Goal: Task Accomplishment & Management: Use online tool/utility

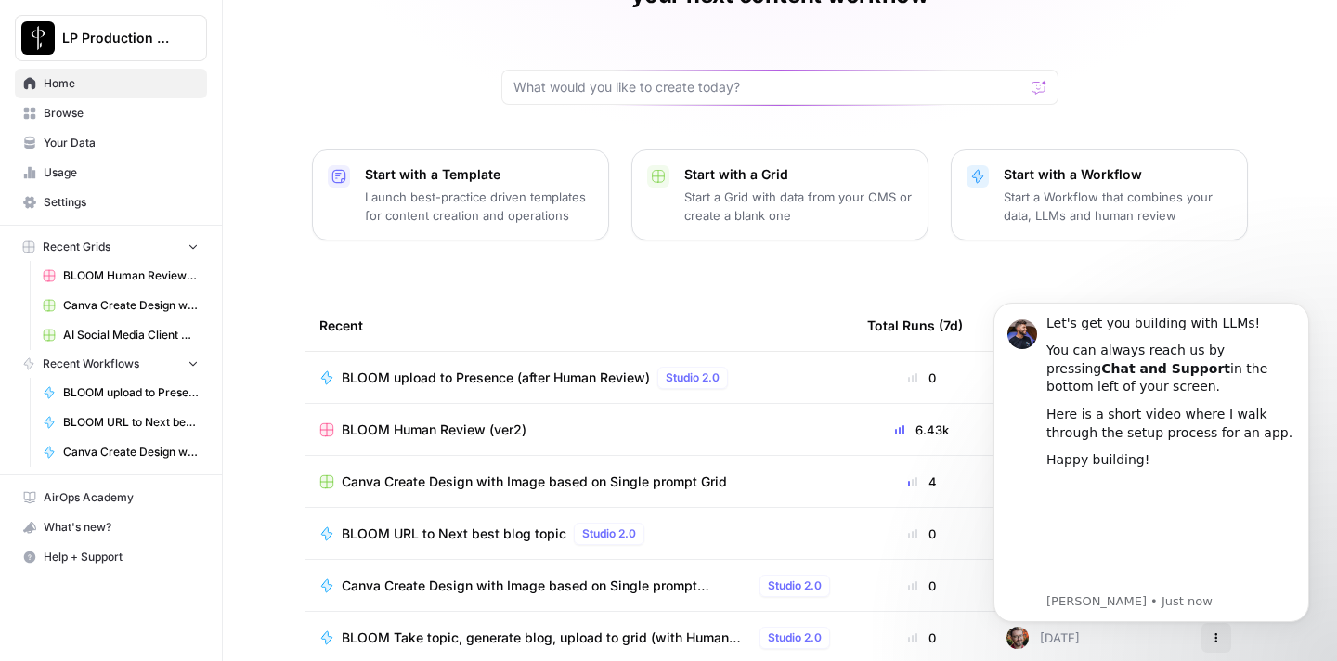
scroll to position [175, 0]
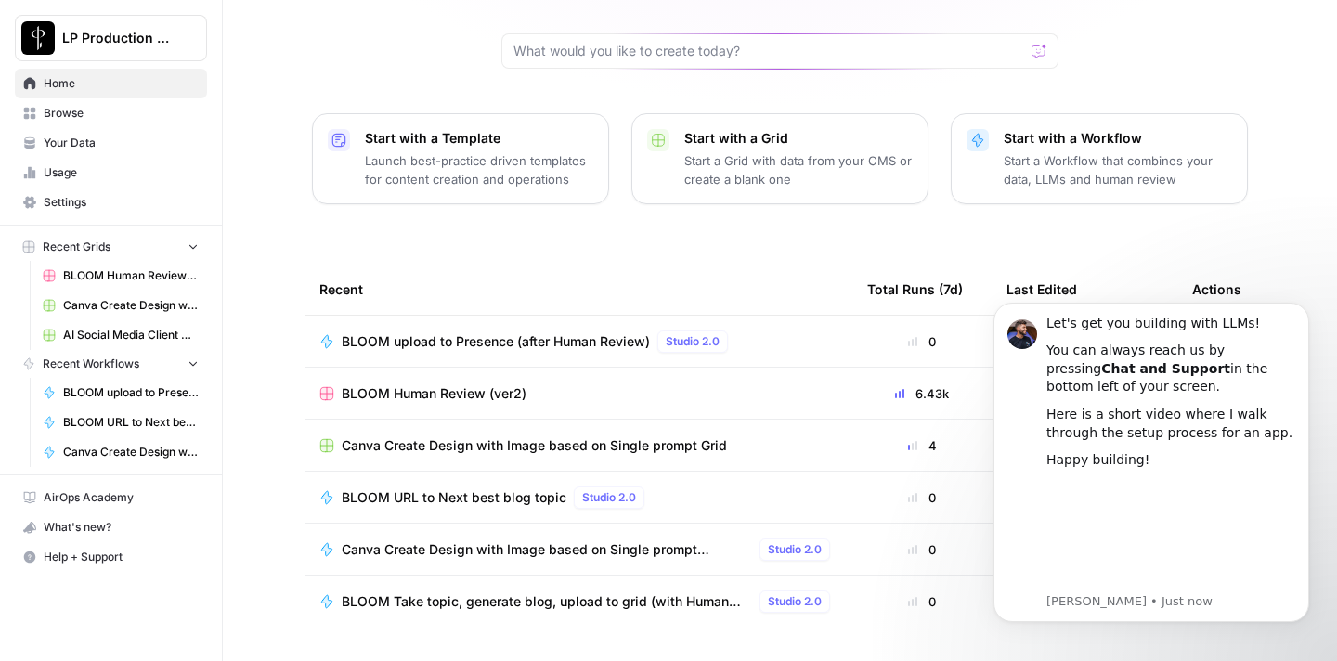
click at [587, 264] on div "Recent" at bounding box center [578, 289] width 518 height 51
click at [108, 333] on span "AI Social Media Client Grid" at bounding box center [131, 335] width 136 height 17
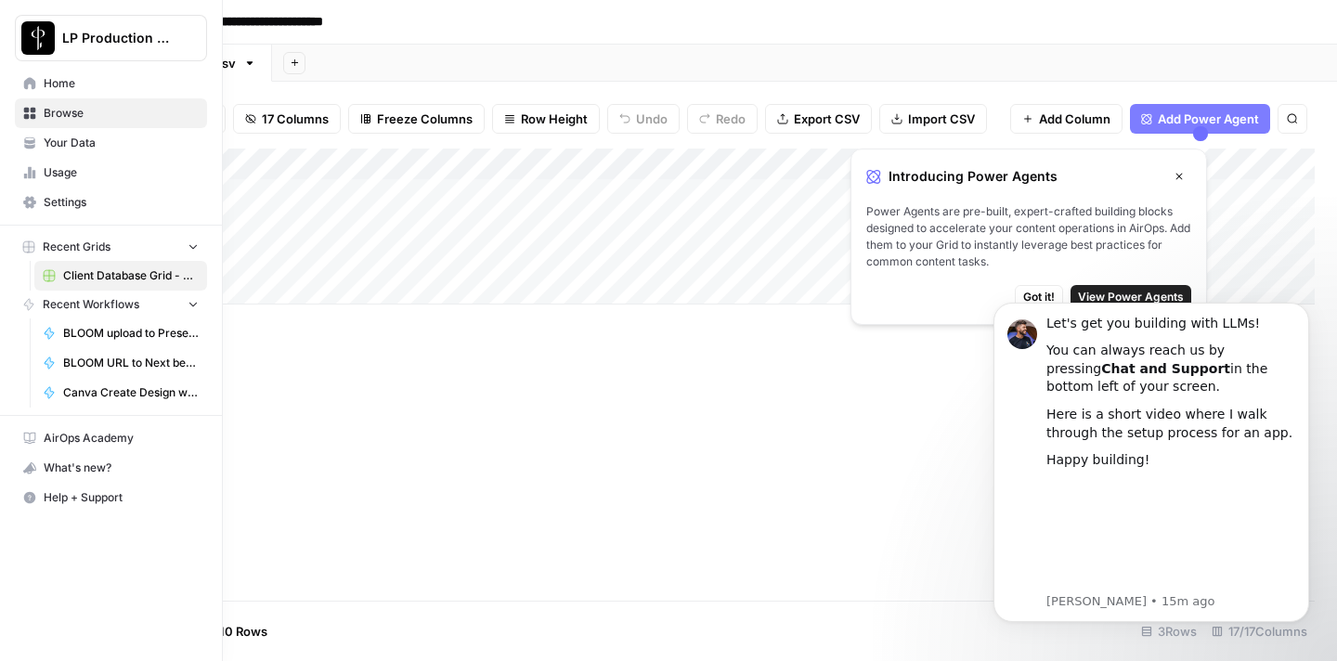
click at [125, 300] on span "Recent Workflows" at bounding box center [91, 304] width 97 height 17
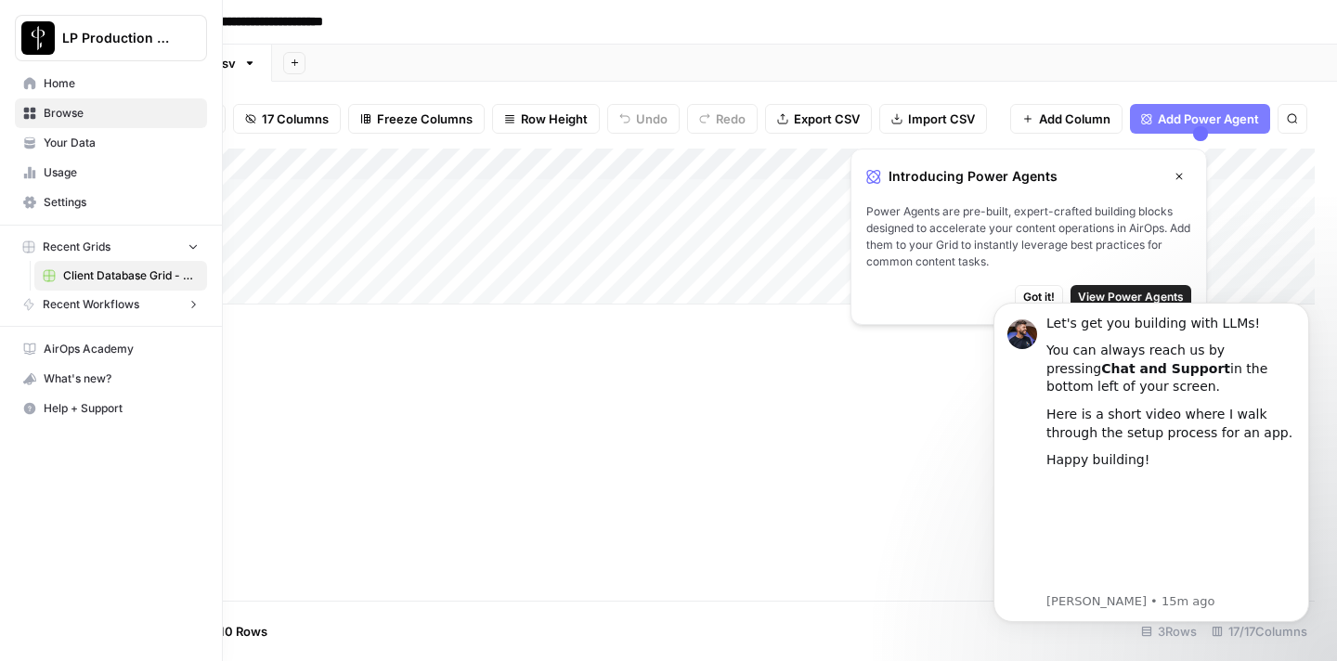
click at [125, 300] on span "Recent Workflows" at bounding box center [91, 304] width 97 height 17
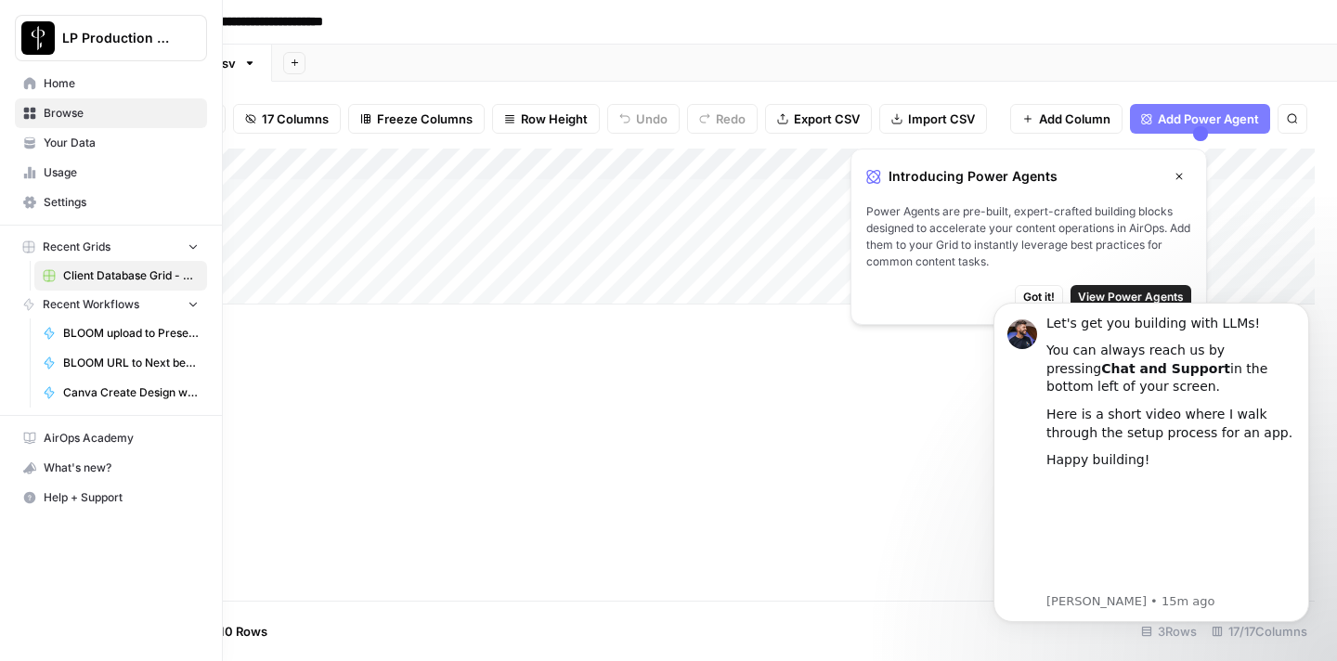
click at [119, 390] on span "Canva Create Design with Image based on Single prompt PERSONALIZED" at bounding box center [131, 393] width 136 height 17
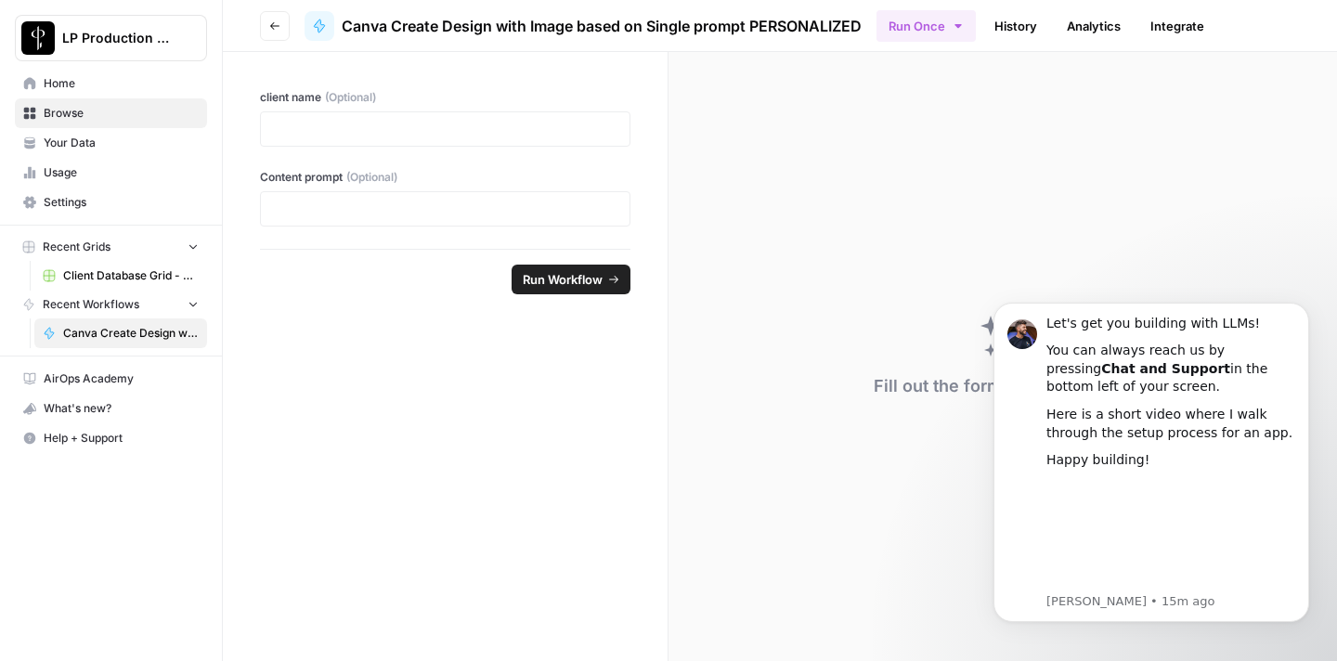
click at [270, 20] on icon "button" at bounding box center [274, 25] width 11 height 11
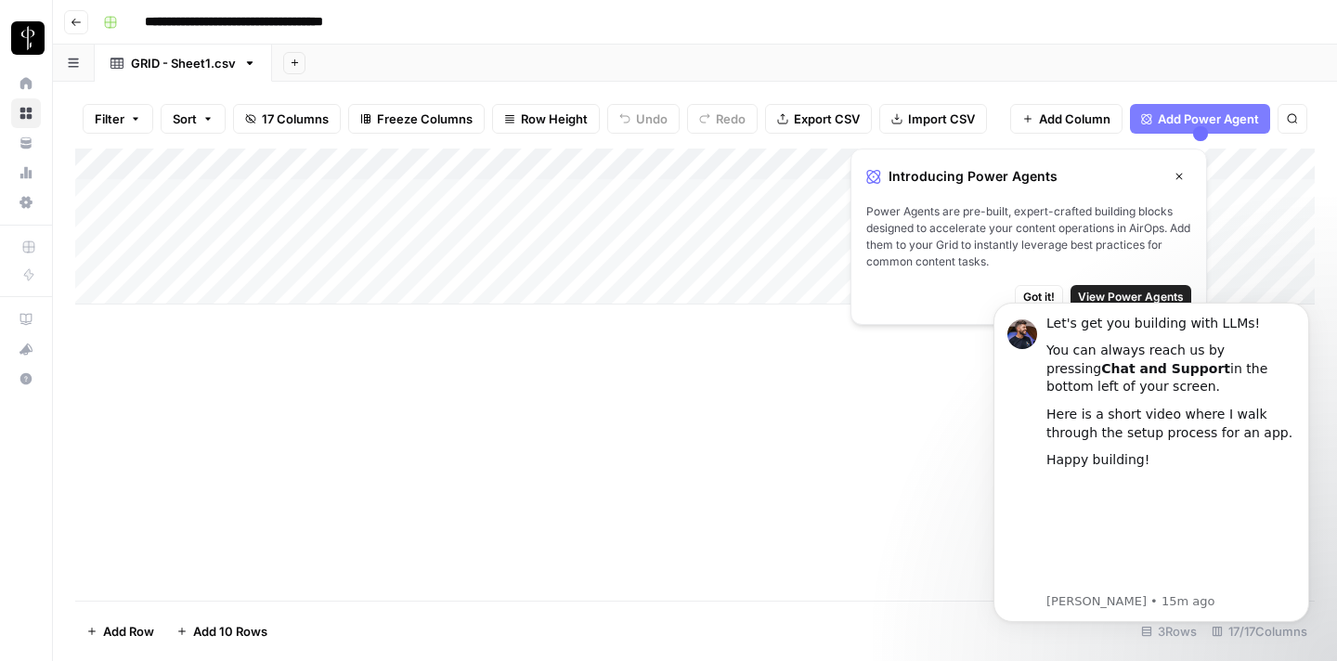
click at [81, 30] on button "Go back" at bounding box center [76, 22] width 24 height 24
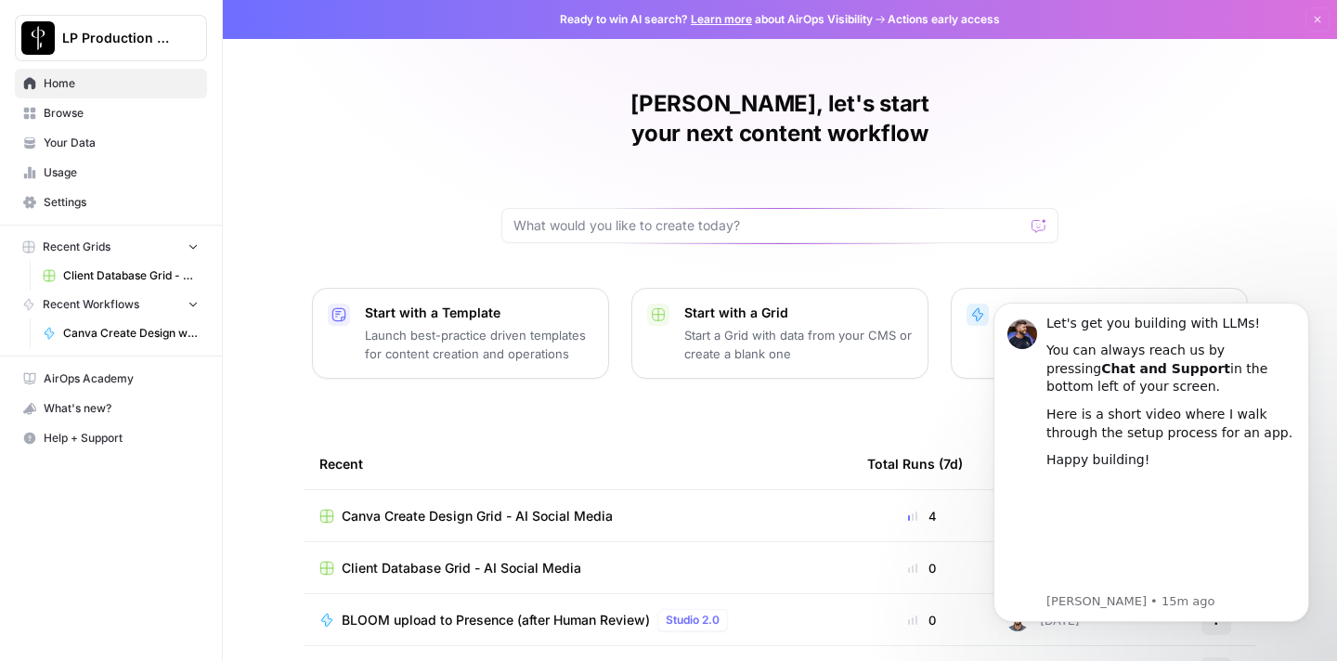
scroll to position [193, 0]
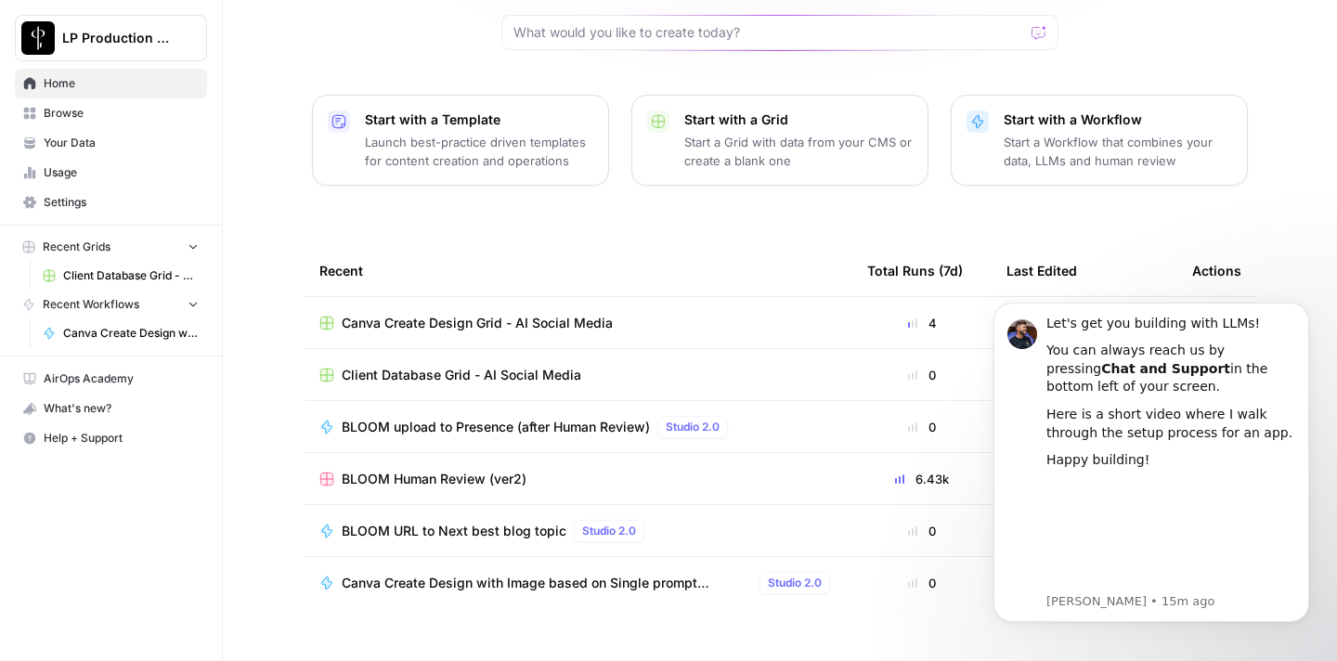
click at [1288, 226] on div "[PERSON_NAME], let's start your next content workflow Start with a Template Lau…" at bounding box center [780, 249] width 1115 height 884
click at [902, 618] on tbody "Canva Create Design Grid - AI Social Media 4 [DATE] Actions Client Database Gri…" at bounding box center [780, 479] width 951 height 364
click at [1235, 195] on div "[PERSON_NAME], let's start your next content workflow Start with a Template Lau…" at bounding box center [780, 249] width 1115 height 884
click at [188, 307] on icon "button" at bounding box center [193, 303] width 13 height 13
click at [189, 304] on icon "button" at bounding box center [193, 304] width 13 height 13
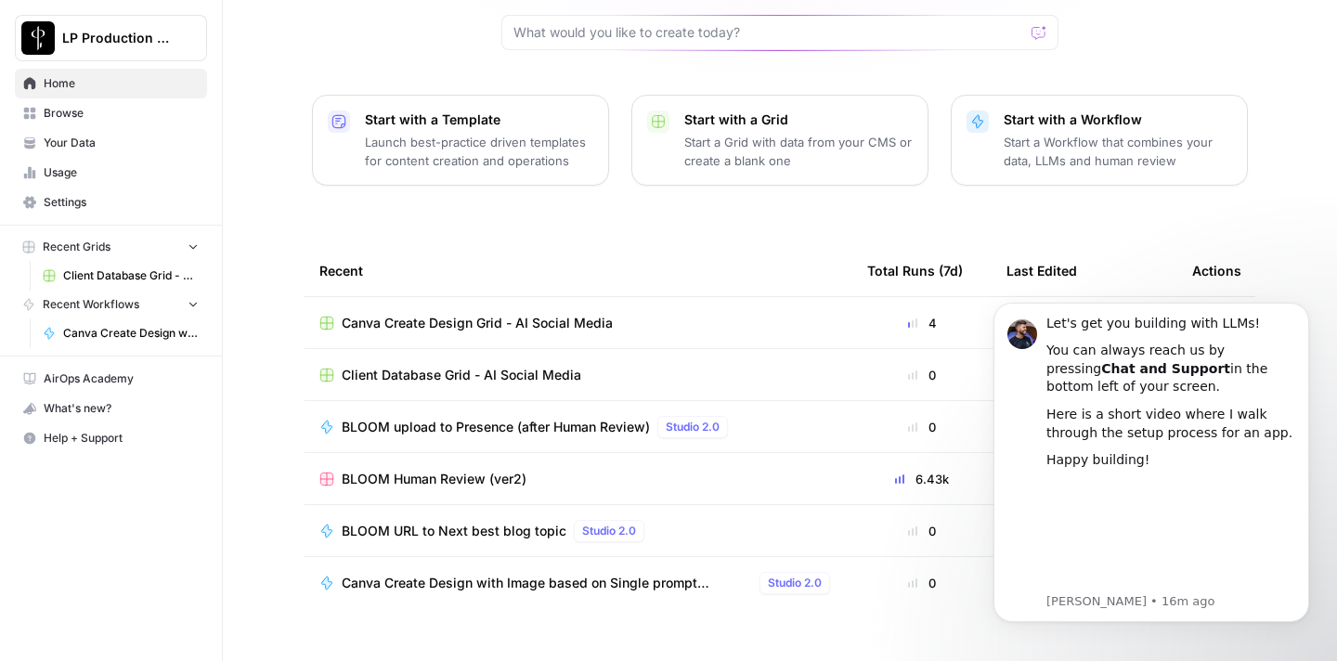
click at [189, 249] on icon "button" at bounding box center [193, 246] width 13 height 13
click at [189, 248] on icon "button" at bounding box center [193, 247] width 13 height 13
click at [102, 119] on span "Browse" at bounding box center [121, 113] width 155 height 17
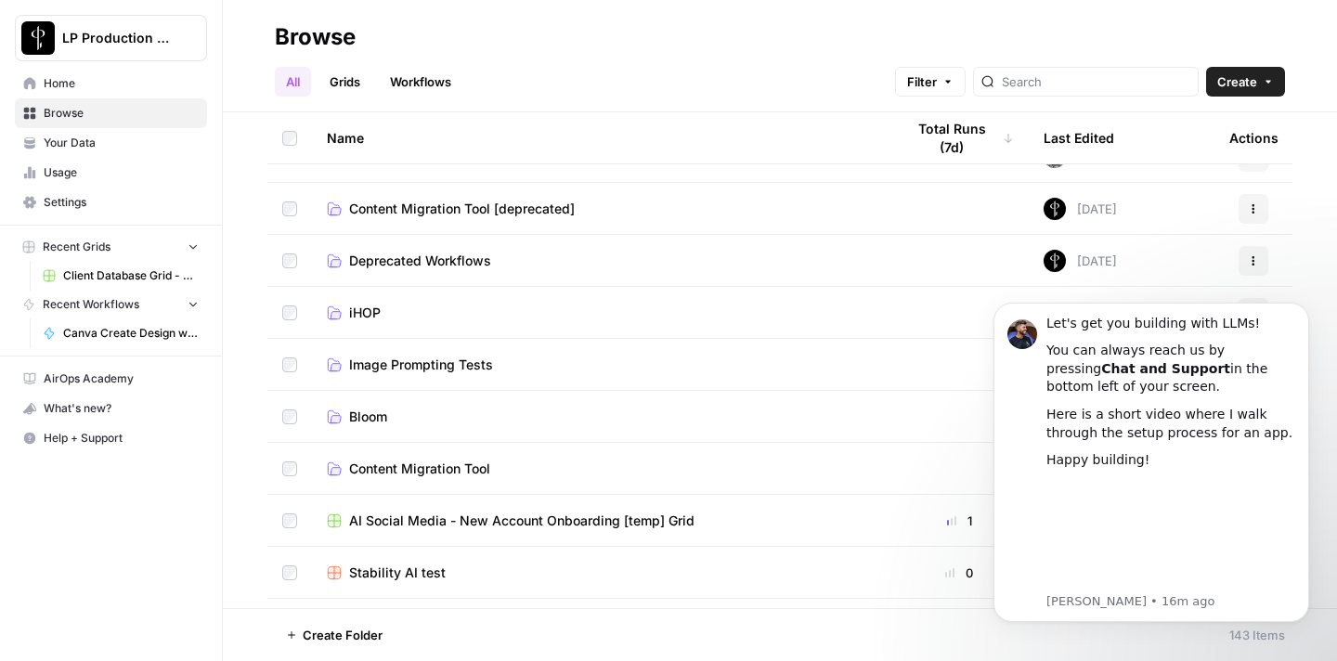
scroll to position [1068, 0]
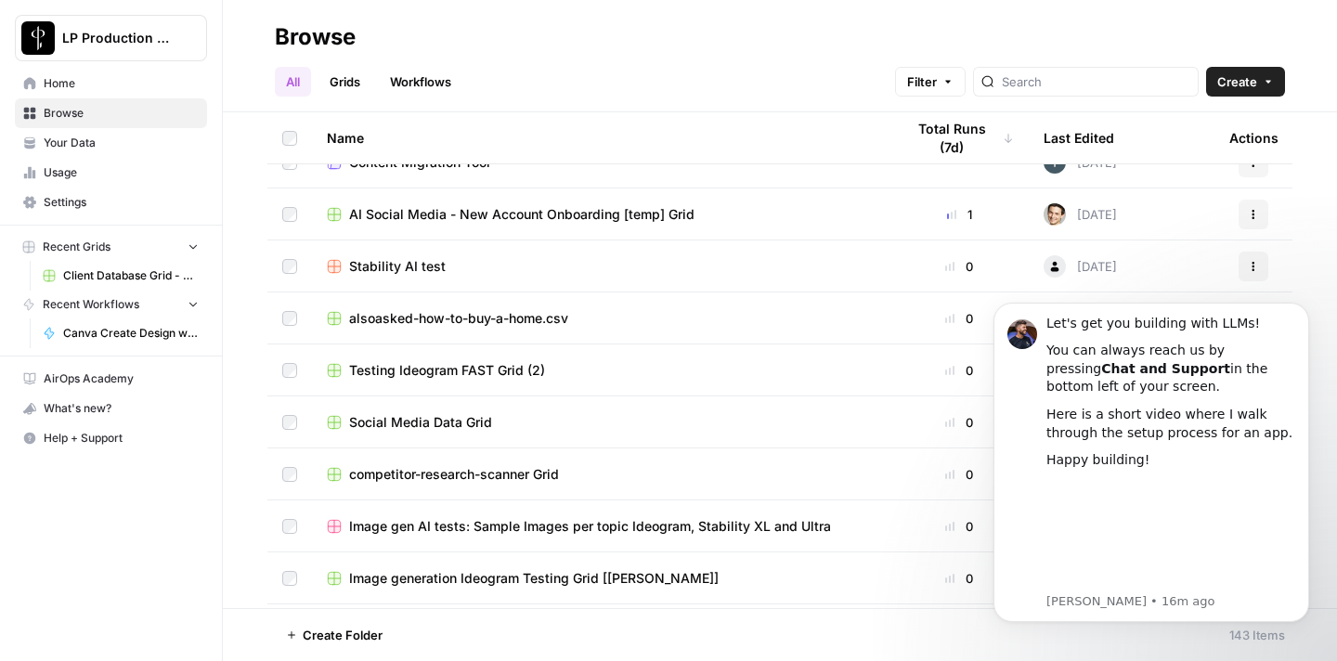
click at [399, 214] on span "AI Social Media - New Account Onboarding [temp] Grid" at bounding box center [521, 214] width 345 height 19
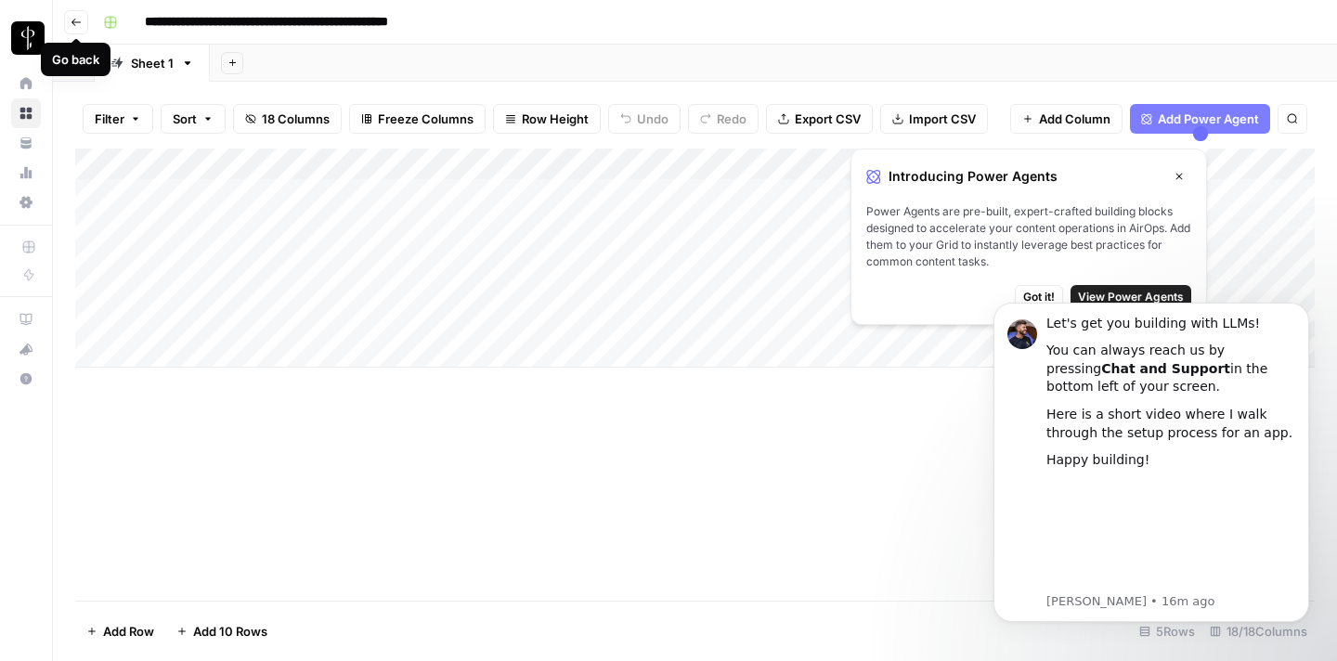
click at [76, 20] on icon "button" at bounding box center [76, 22] width 11 height 11
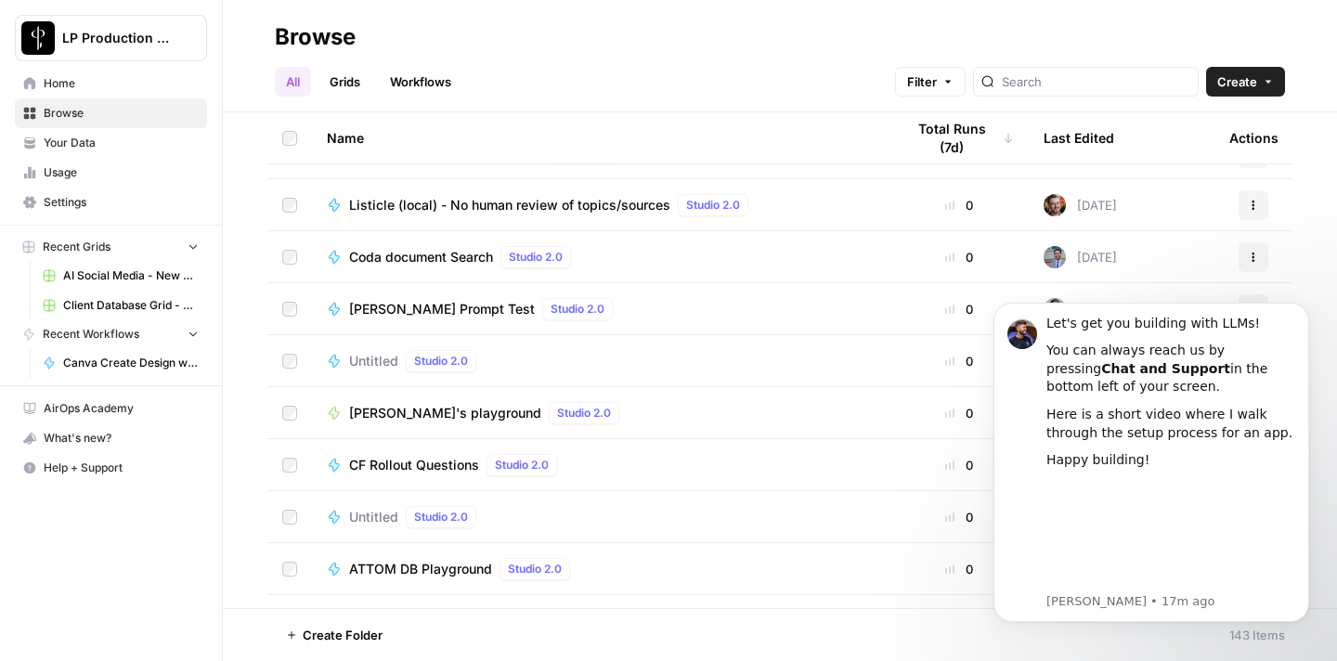
scroll to position [4486, 0]
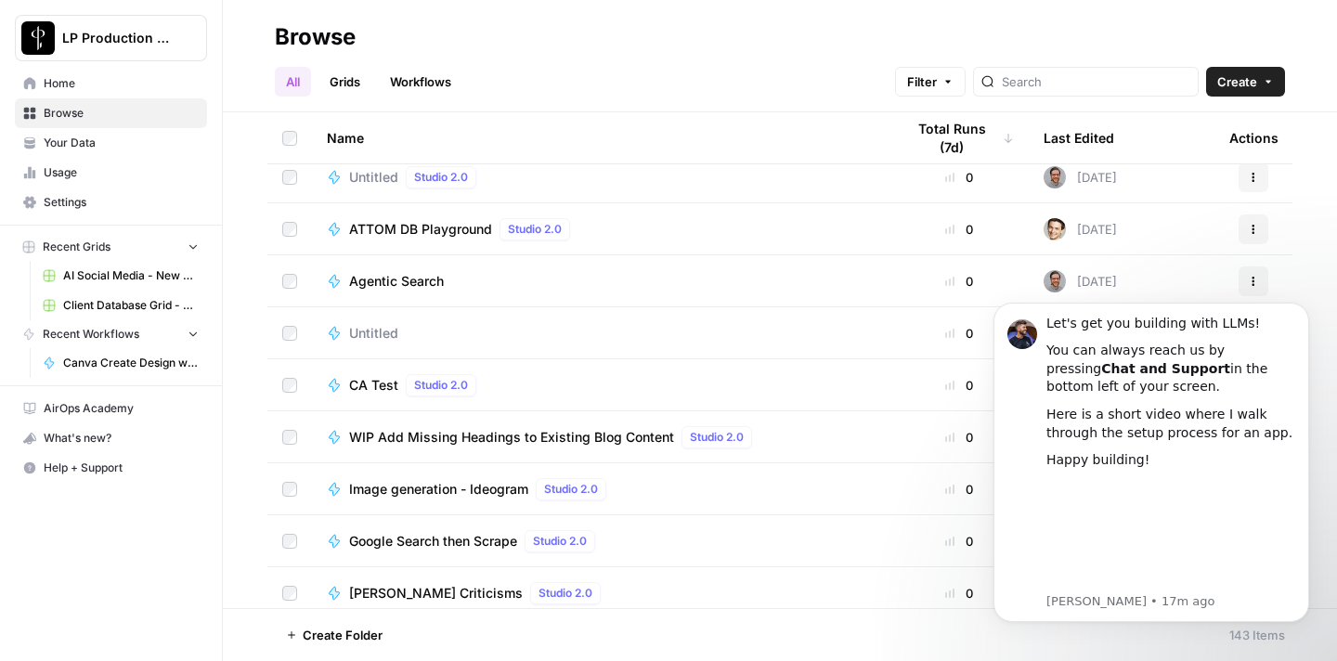
click at [110, 359] on span "Canva Create Design with Image based on Single prompt PERSONALIZED" at bounding box center [131, 363] width 136 height 17
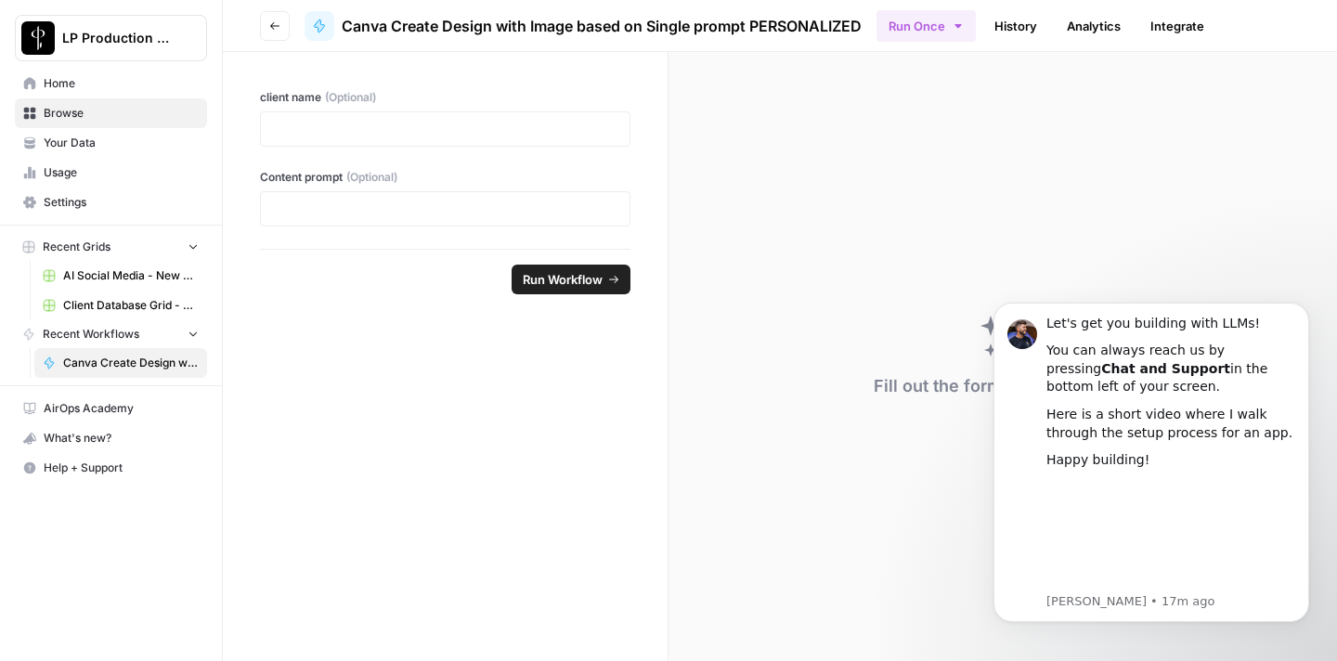
click at [264, 27] on button "Go back" at bounding box center [275, 26] width 30 height 30
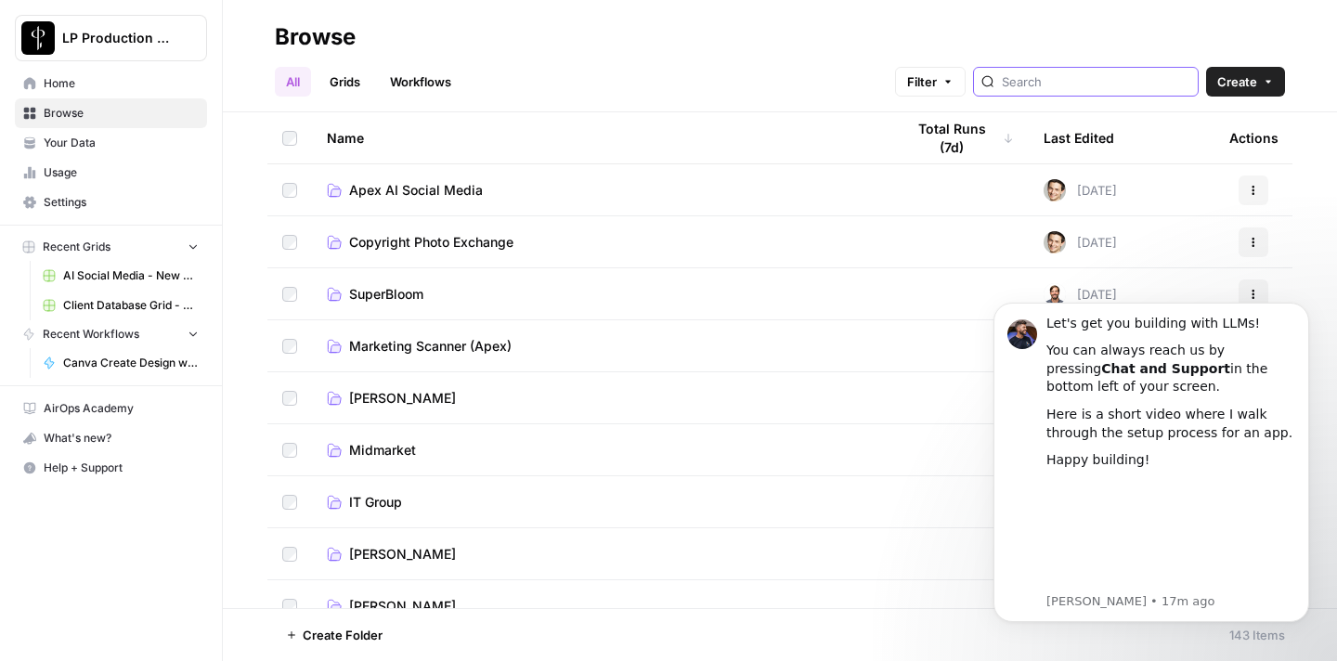
click at [1124, 82] on input "search" at bounding box center [1096, 81] width 189 height 19
type input "new account"
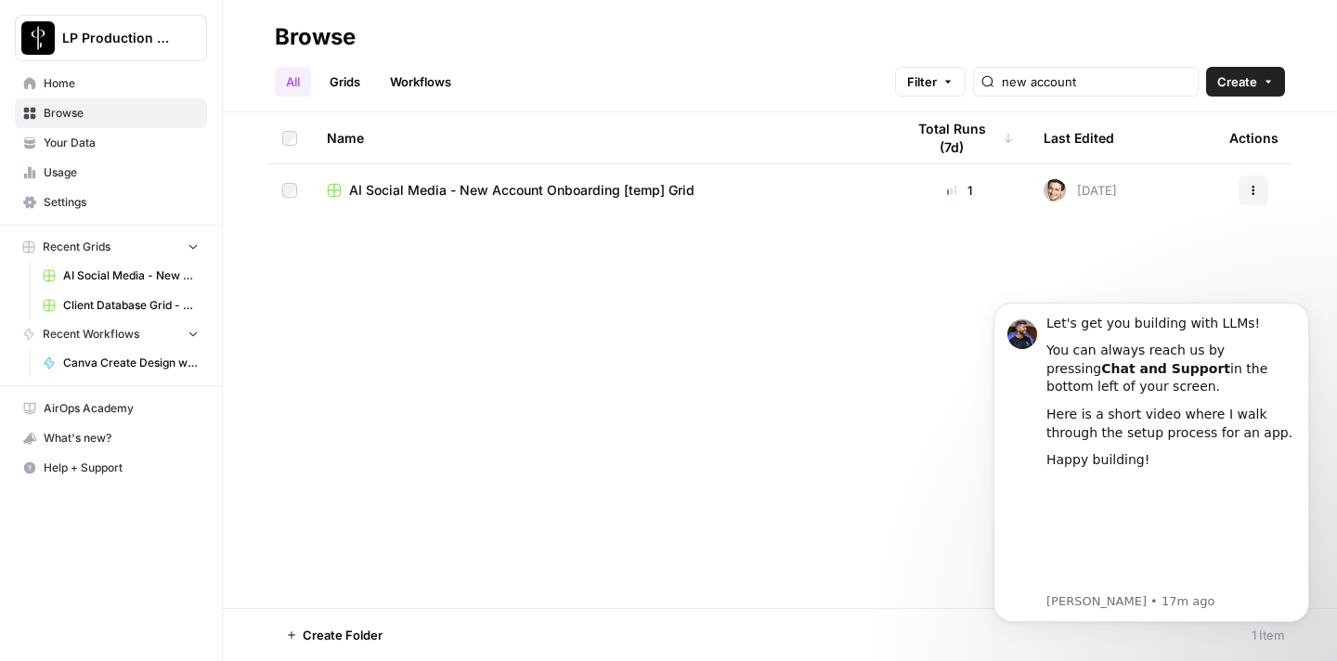
click at [737, 187] on div "AI Social Media - New Account Onboarding [temp] Grid" at bounding box center [601, 190] width 548 height 19
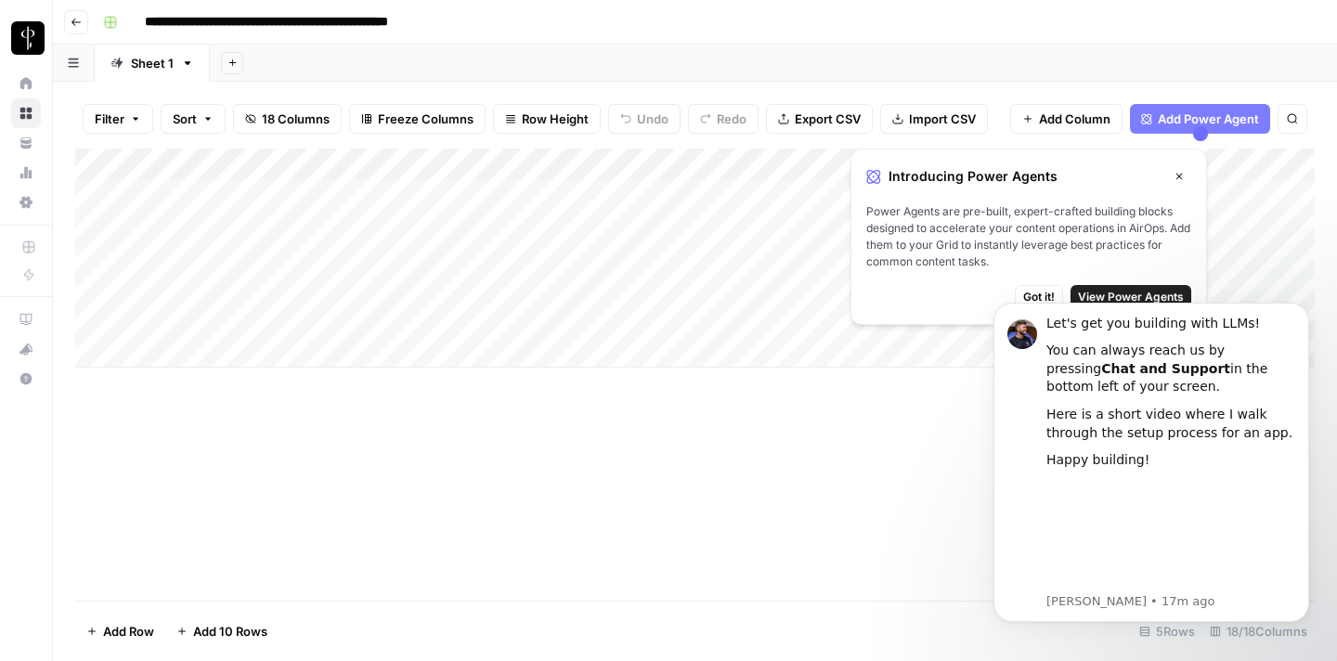
click at [1036, 293] on body "Let's get you building with LLMs! You can always reach us by pressing Chat and …" at bounding box center [1151, 463] width 357 height 362
click at [875, 485] on div "Add Column" at bounding box center [695, 375] width 1240 height 452
click at [1019, 294] on body "Let's get you building with LLMs! You can always reach us by pressing Chat and …" at bounding box center [1151, 463] width 357 height 362
click at [952, 585] on div "Add Column" at bounding box center [695, 375] width 1240 height 452
click at [319, 188] on div "Add Column" at bounding box center [695, 258] width 1240 height 219
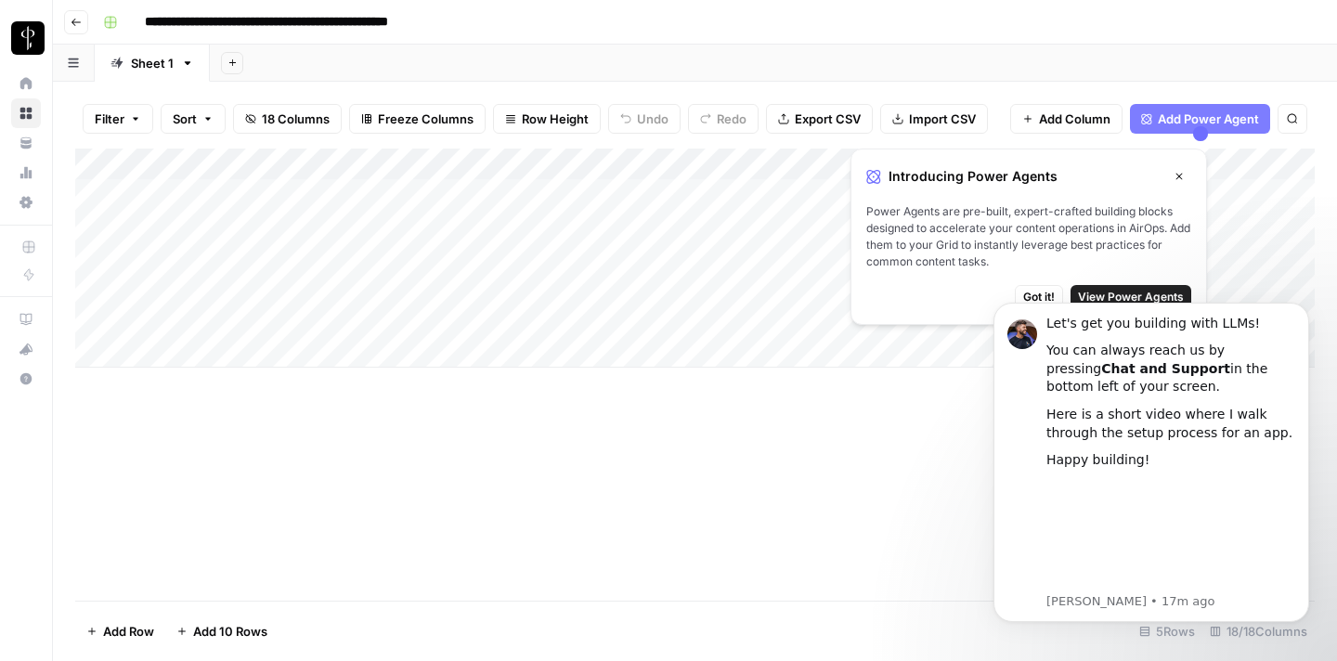
click at [319, 188] on div "Add Column" at bounding box center [695, 258] width 1240 height 219
click at [269, 236] on div "Add Column" at bounding box center [695, 258] width 1240 height 219
click at [87, 65] on button "button" at bounding box center [74, 63] width 42 height 36
click at [72, 59] on icon "button" at bounding box center [73, 63] width 10 height 9
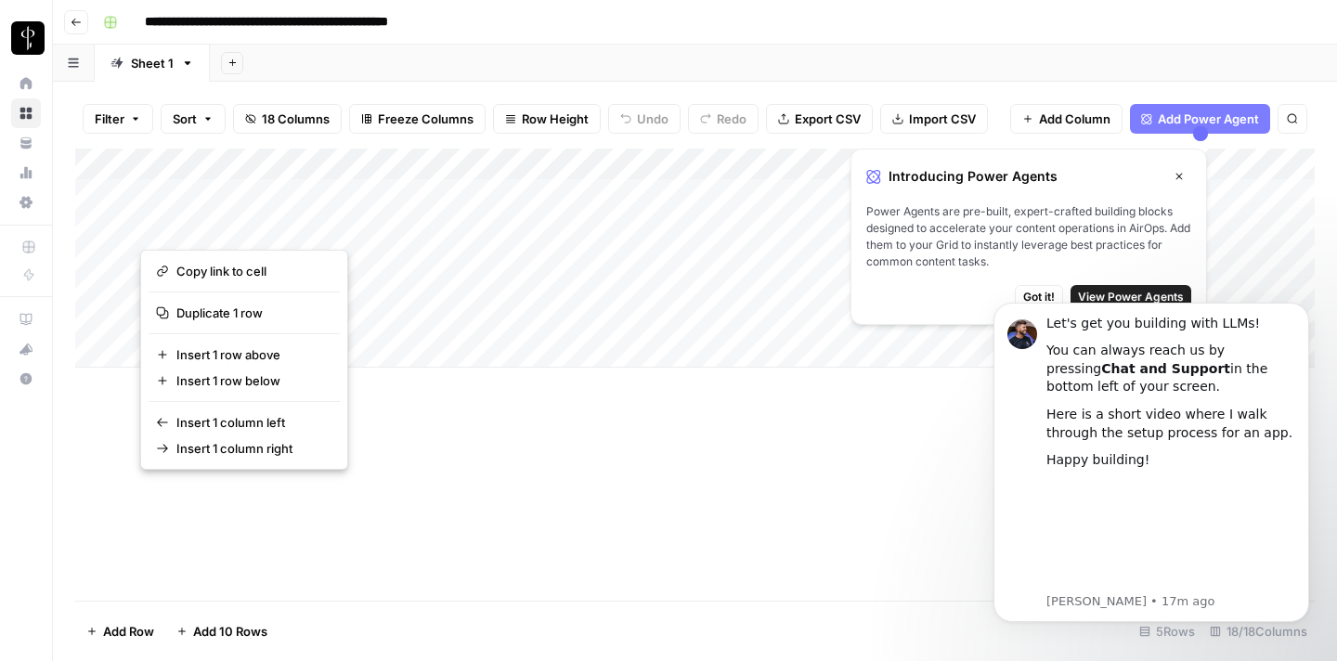
click at [181, 223] on button "button" at bounding box center [274, 226] width 268 height 33
click at [1178, 174] on icon "button" at bounding box center [1180, 177] width 7 height 7
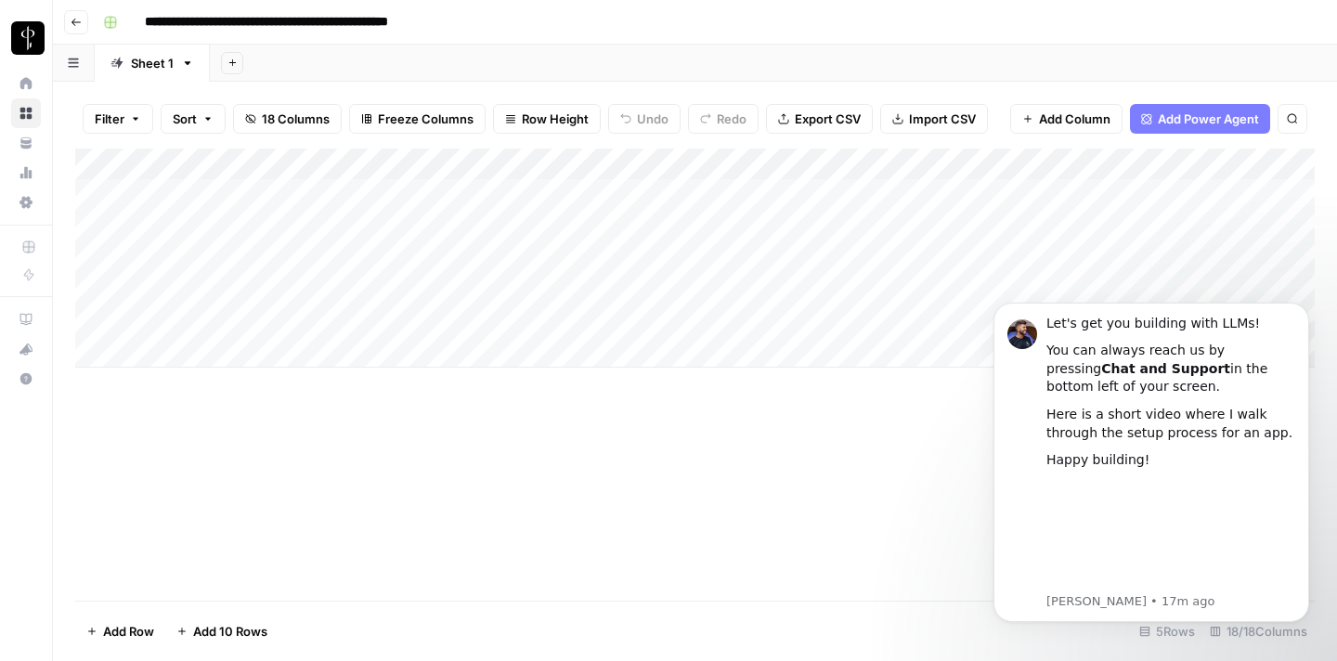
click at [81, 17] on icon "button" at bounding box center [76, 22] width 11 height 11
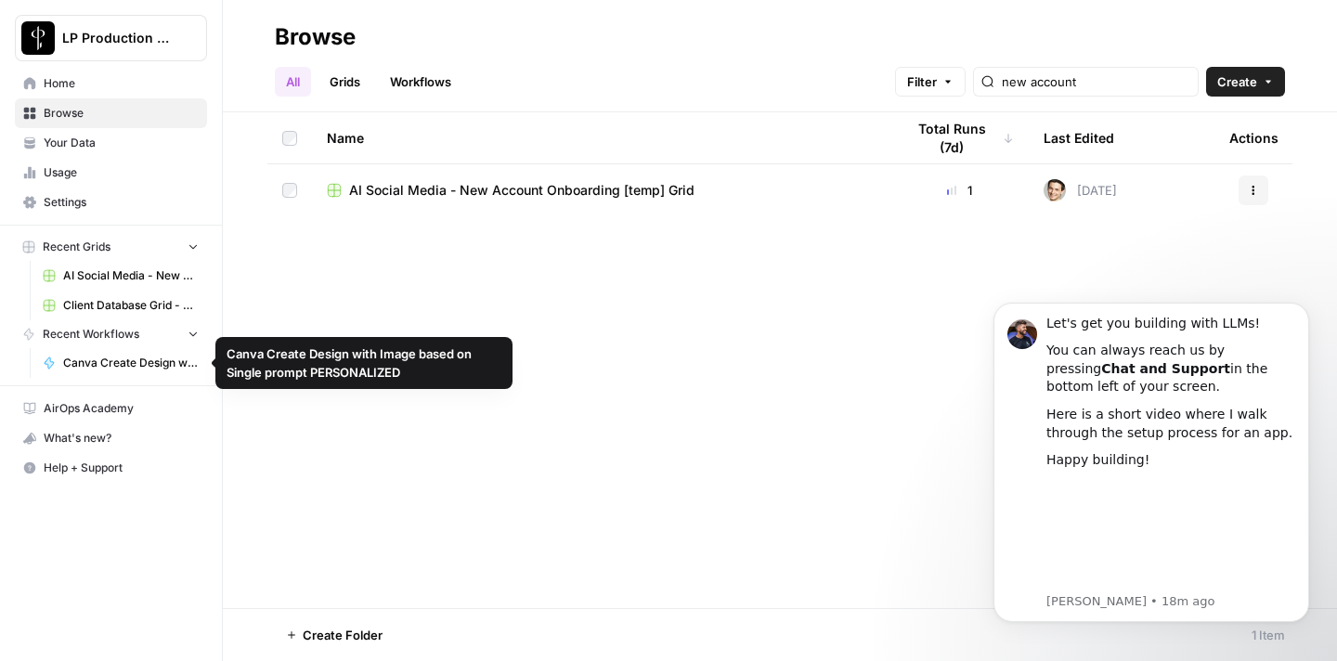
click at [128, 357] on span "Canva Create Design with Image based on Single prompt PERSONALIZED" at bounding box center [131, 363] width 136 height 17
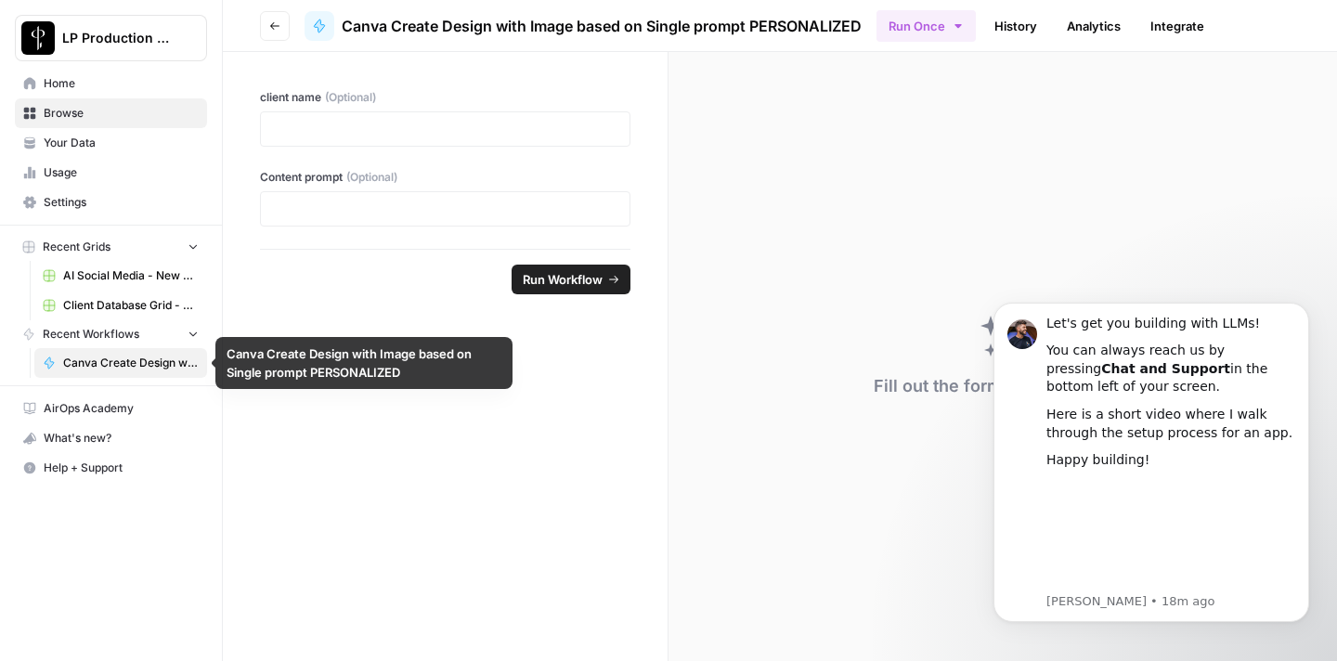
click at [123, 338] on span "Recent Workflows" at bounding box center [91, 334] width 97 height 17
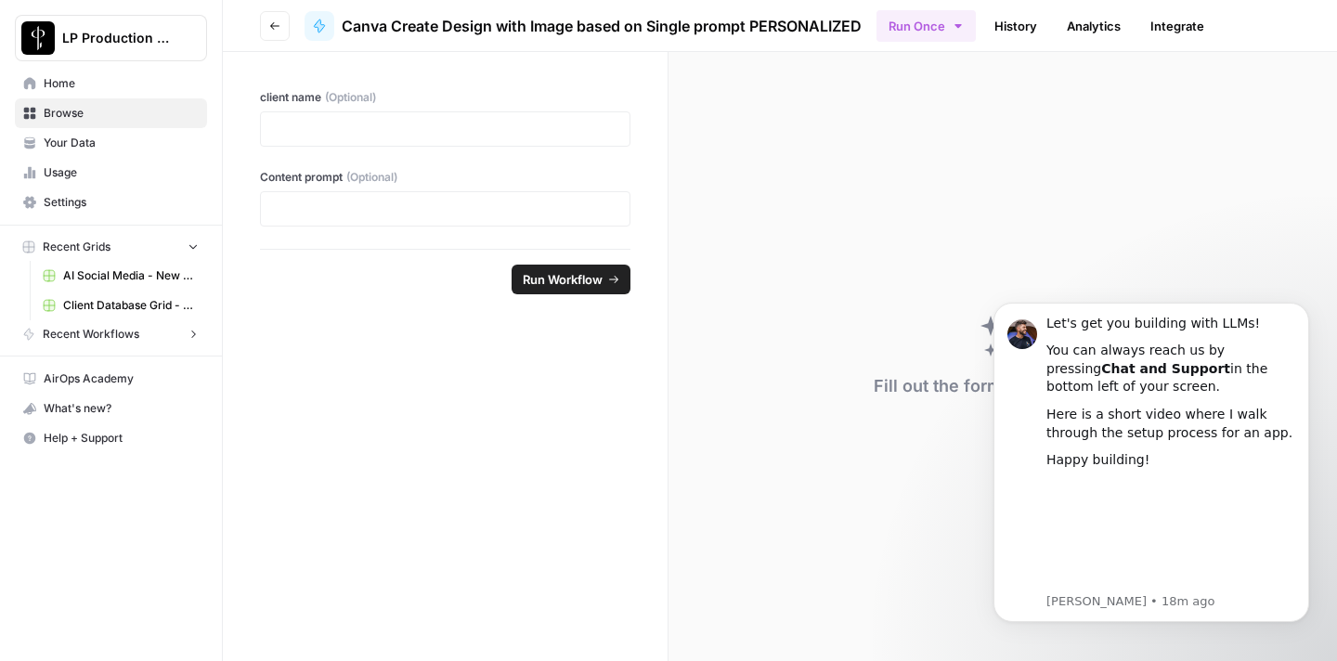
click at [123, 335] on span "Recent Workflows" at bounding box center [91, 334] width 97 height 17
click at [96, 113] on span "Browse" at bounding box center [121, 113] width 155 height 17
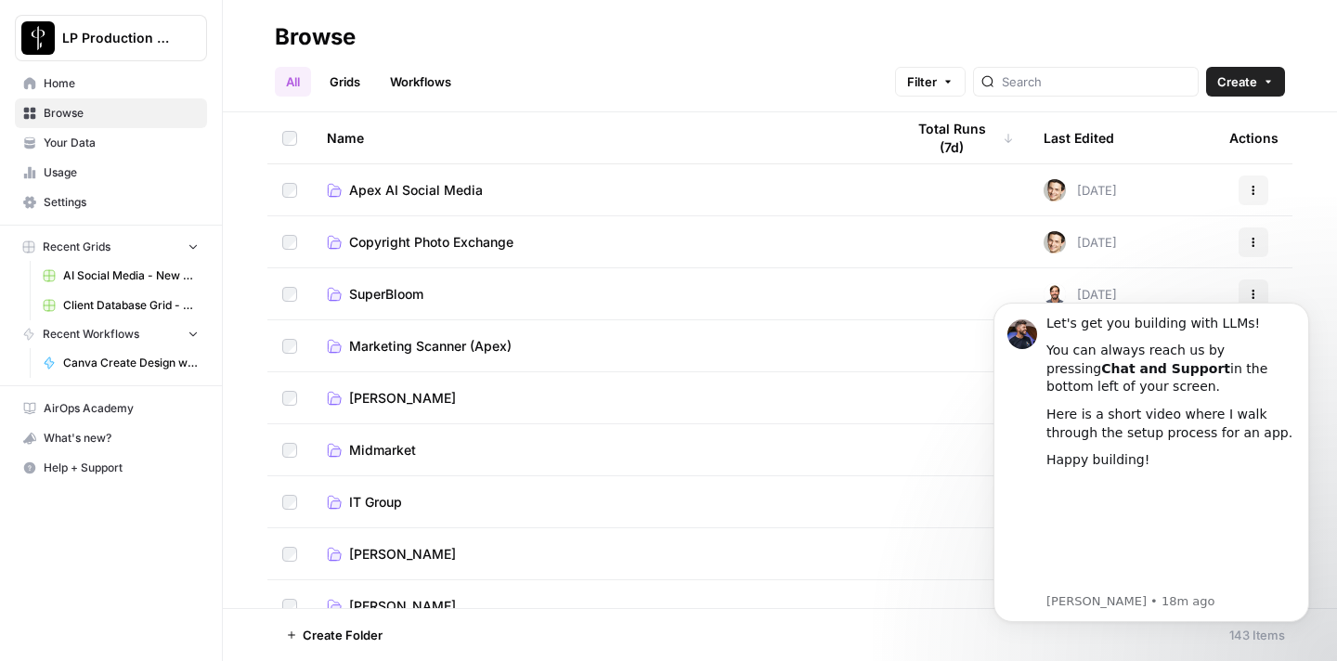
click at [429, 74] on link "Workflows" at bounding box center [421, 82] width 84 height 30
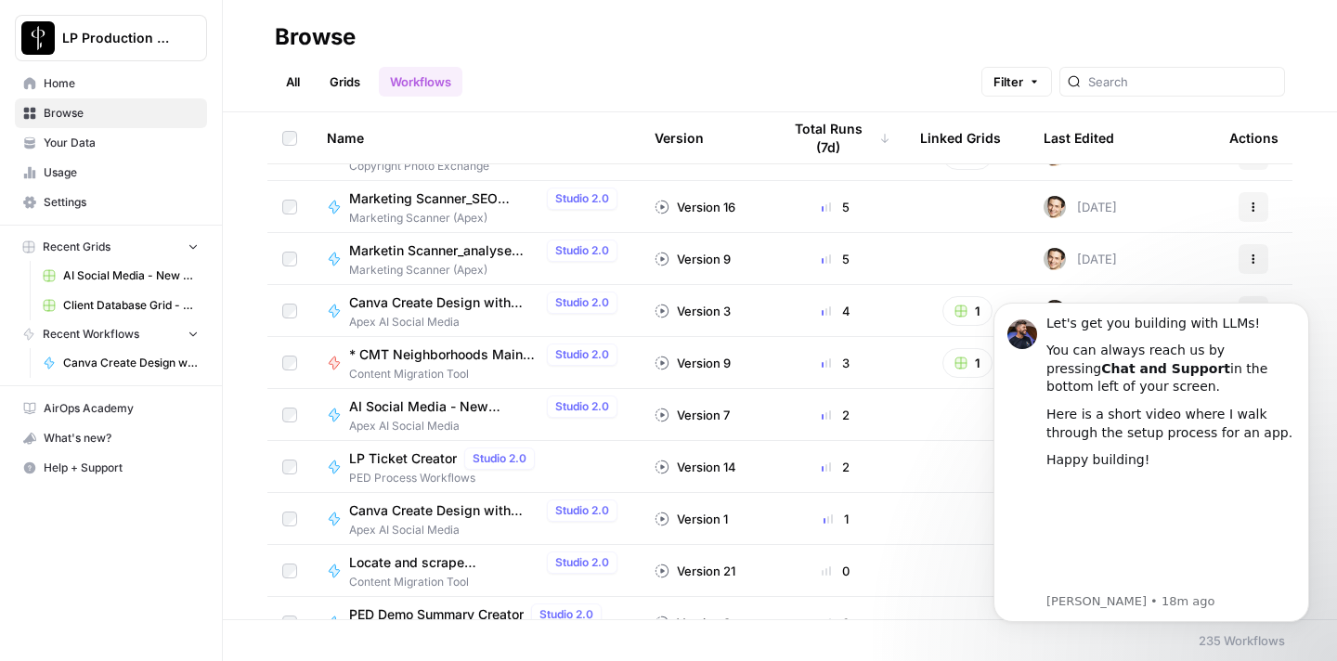
scroll to position [579, 0]
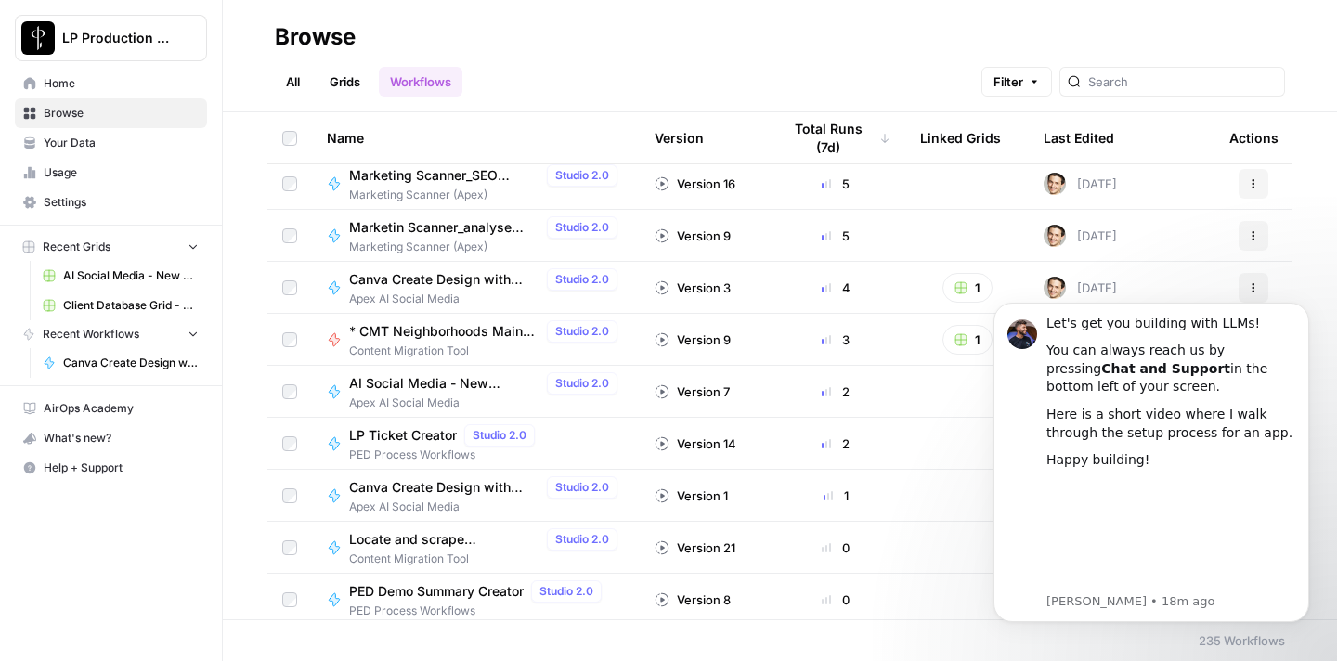
click at [453, 383] on span "AI Social Media - New Account Onboarding" at bounding box center [444, 383] width 190 height 19
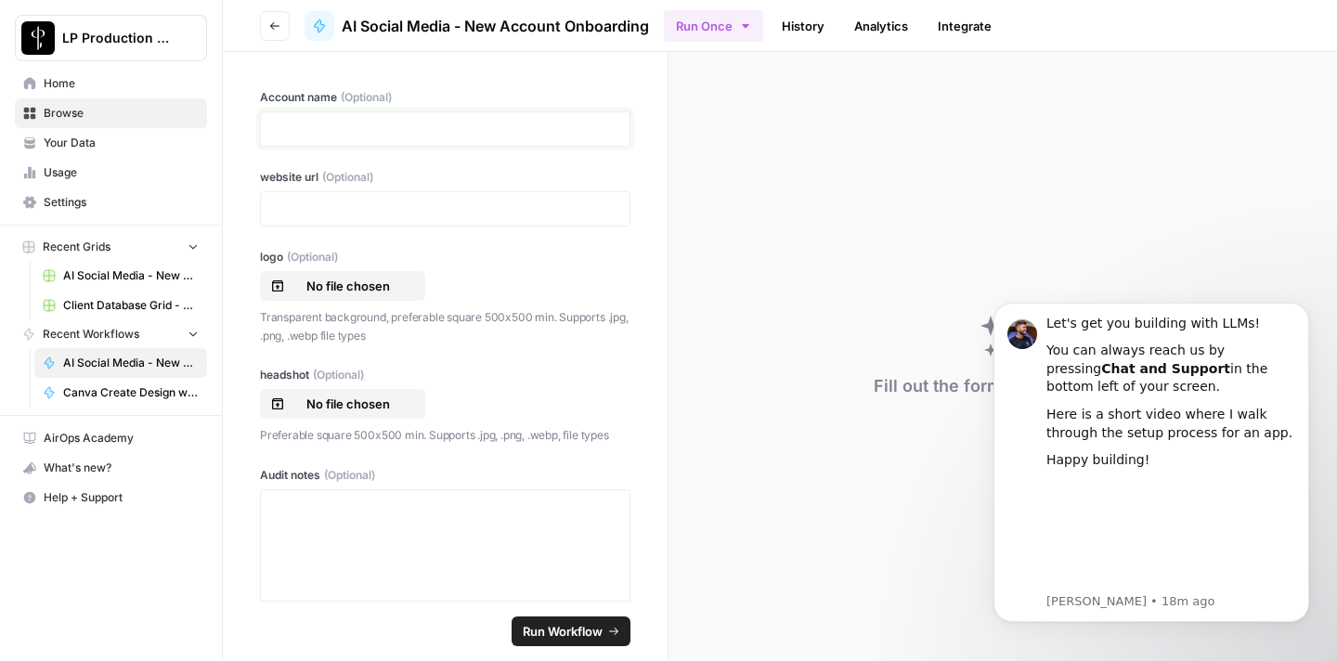
click at [421, 134] on p at bounding box center [445, 129] width 346 height 19
